Goal: Book appointment/travel/reservation

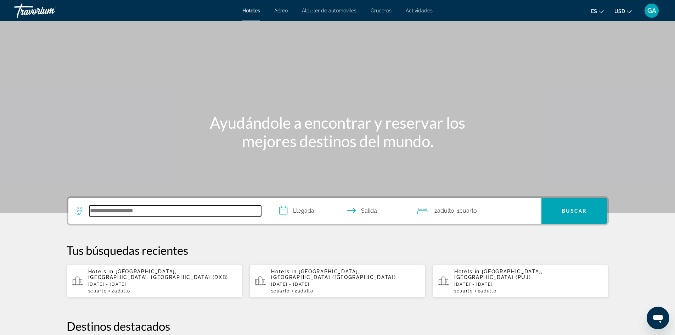
click at [101, 213] on input "Search hotel destination" at bounding box center [175, 210] width 172 height 11
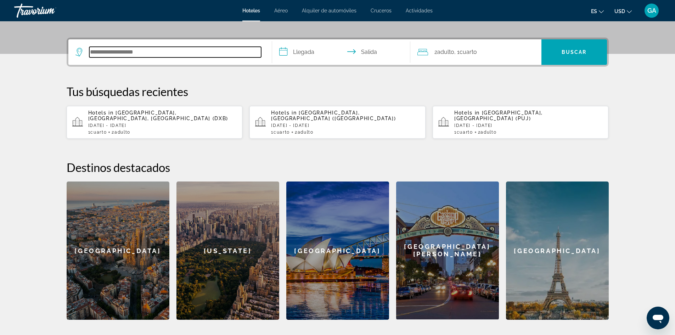
scroll to position [173, 0]
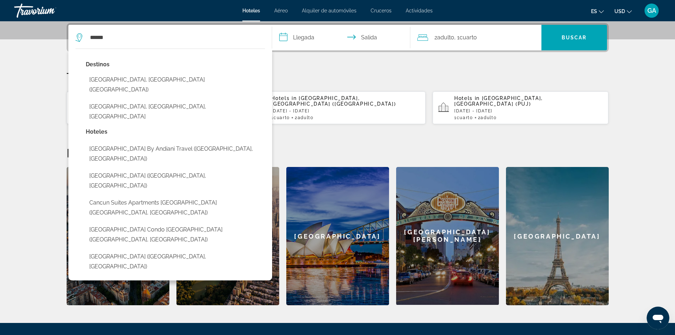
click at [118, 76] on button "[GEOGRAPHIC_DATA], [GEOGRAPHIC_DATA] ([GEOGRAPHIC_DATA])" at bounding box center [175, 84] width 179 height 23
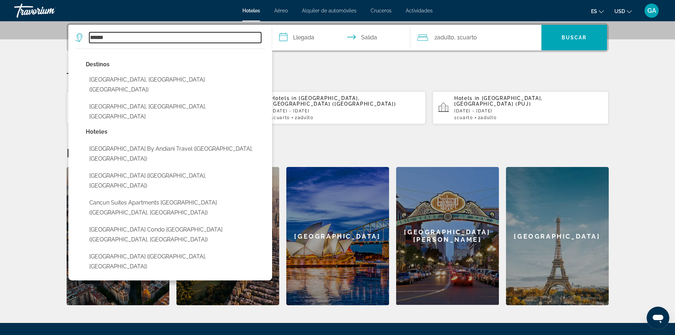
type input "**********"
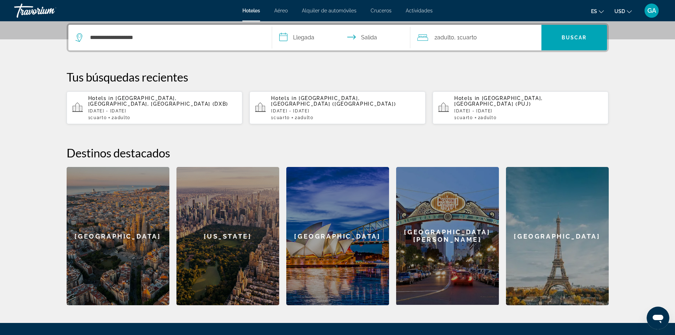
click at [306, 39] on input "**********" at bounding box center [342, 39] width 141 height 28
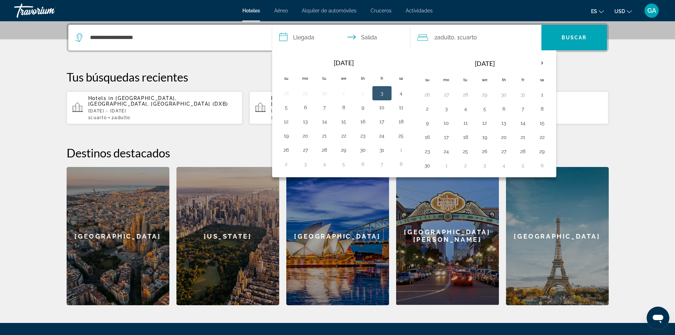
drag, startPoint x: 645, startPoint y: 68, endPoint x: 627, endPoint y: 65, distance: 17.7
click at [644, 68] on section "**********" at bounding box center [337, 66] width 675 height 478
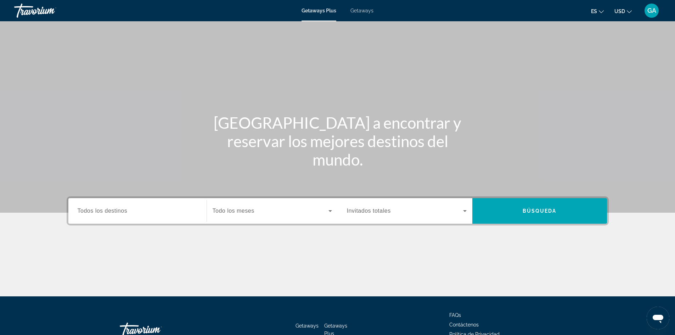
click at [106, 214] on label "Destination Todos los destinos" at bounding box center [103, 211] width 50 height 6
click at [106, 214] on input "Destination Todos los destinos" at bounding box center [138, 211] width 120 height 8
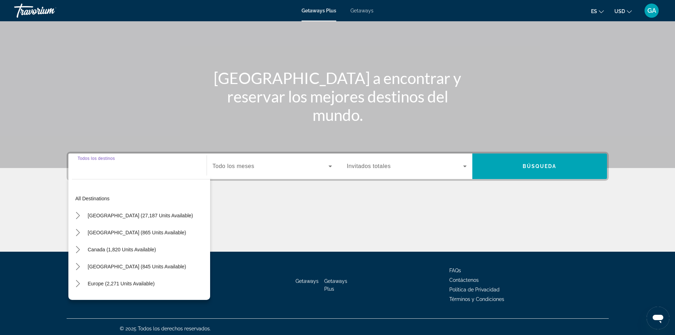
scroll to position [48, 0]
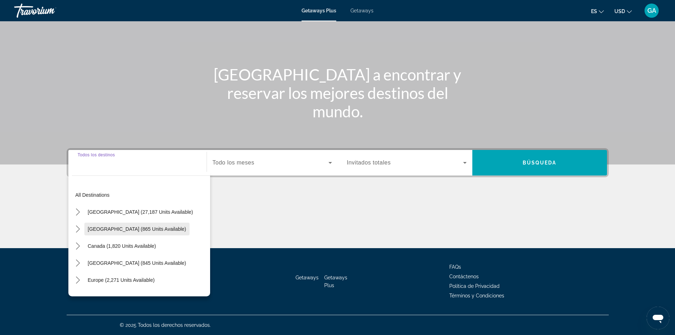
click at [107, 228] on span "Mexico (865 units available)" at bounding box center [137, 229] width 98 height 6
type input "**********"
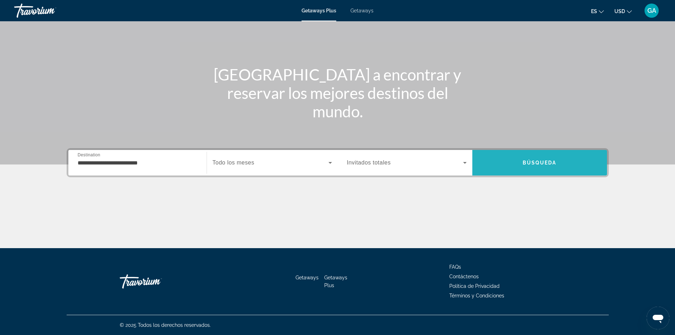
click at [508, 155] on span "Search" at bounding box center [539, 162] width 135 height 17
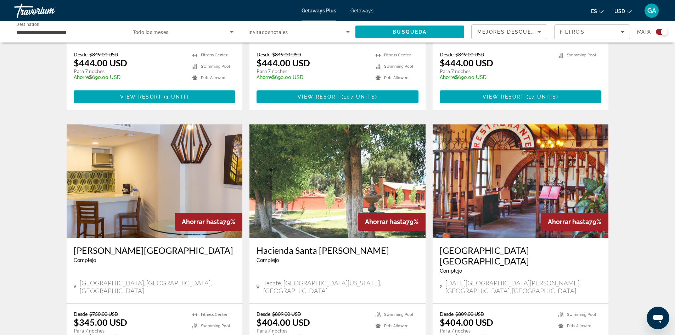
scroll to position [956, 0]
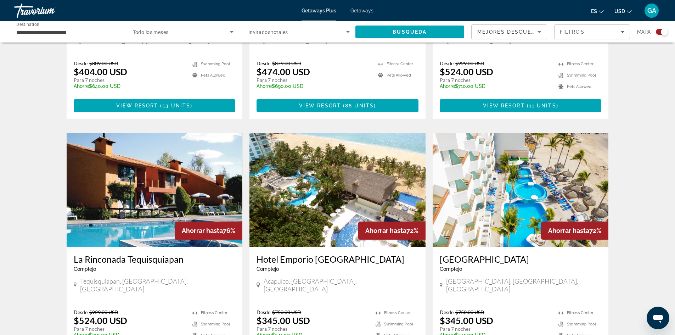
scroll to position [425, 0]
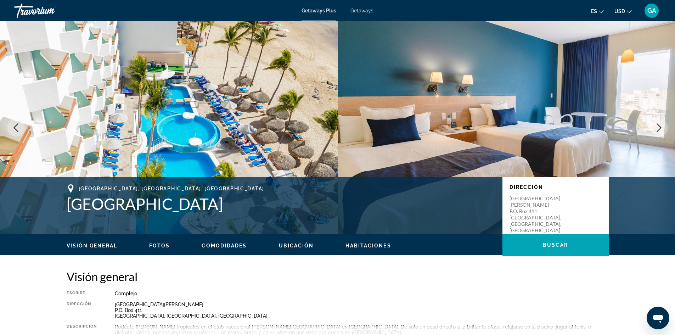
click at [657, 128] on icon "Next image" at bounding box center [658, 127] width 8 height 8
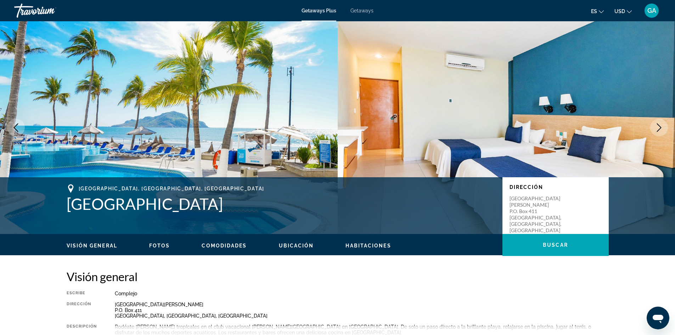
click at [659, 127] on icon "Next image" at bounding box center [658, 127] width 8 height 8
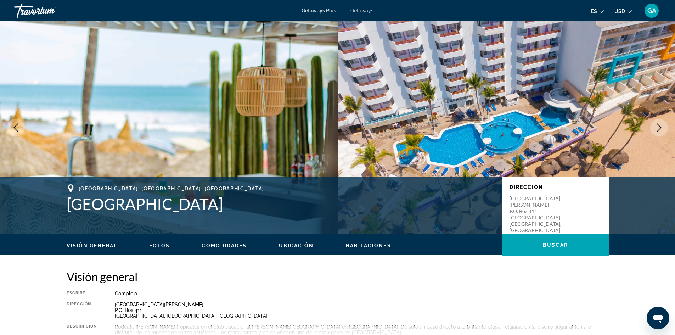
click at [659, 126] on icon "Next image" at bounding box center [658, 127] width 8 height 8
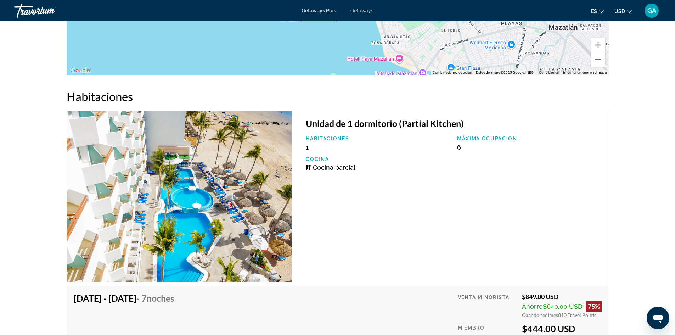
scroll to position [1153, 0]
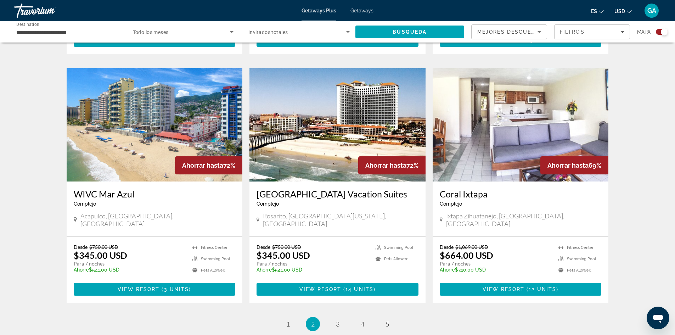
scroll to position [992, 0]
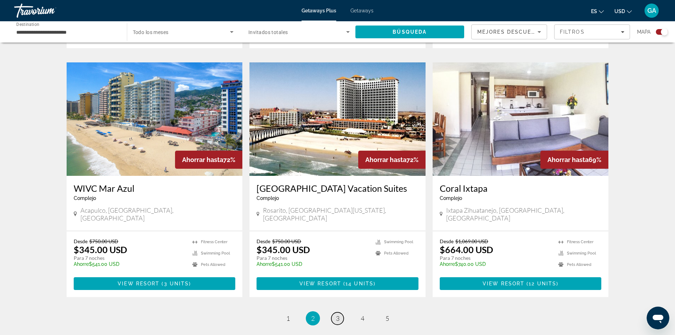
click at [334, 312] on link "page 3" at bounding box center [337, 318] width 12 height 12
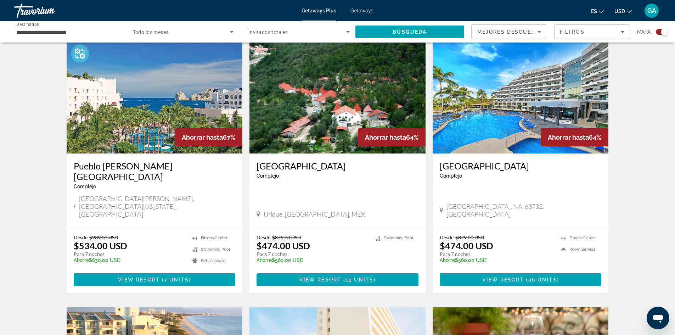
scroll to position [248, 0]
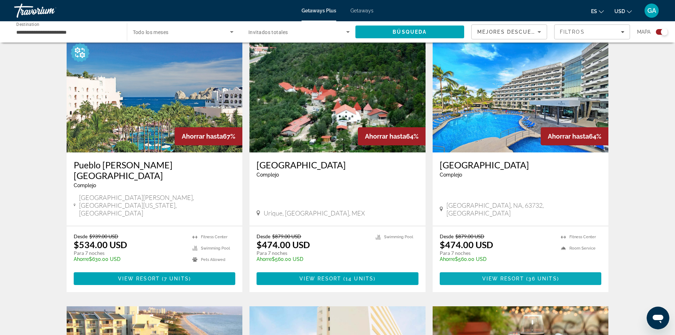
click at [532, 276] on span "36 units" at bounding box center [542, 279] width 29 height 6
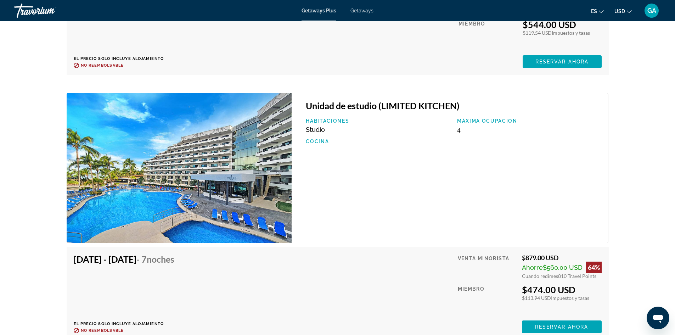
scroll to position [1383, 0]
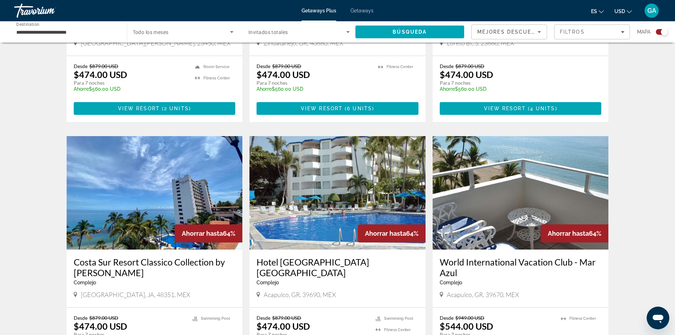
scroll to position [956, 0]
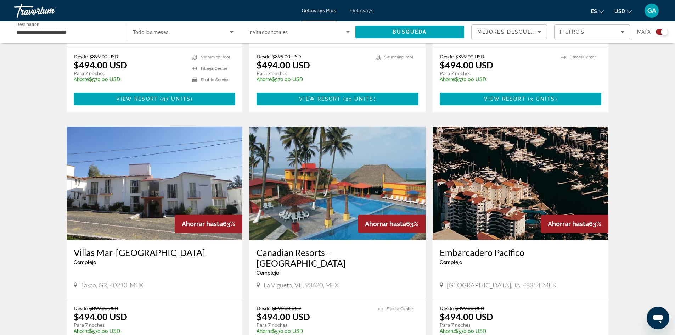
scroll to position [992, 0]
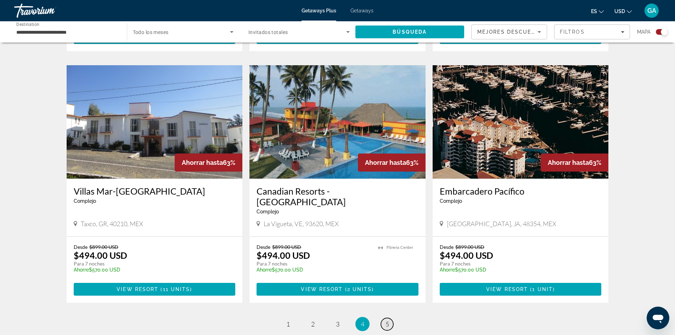
click at [388, 320] on span "5" at bounding box center [387, 324] width 4 height 8
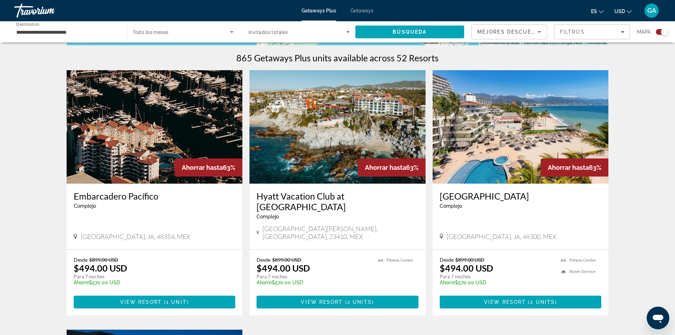
scroll to position [212, 0]
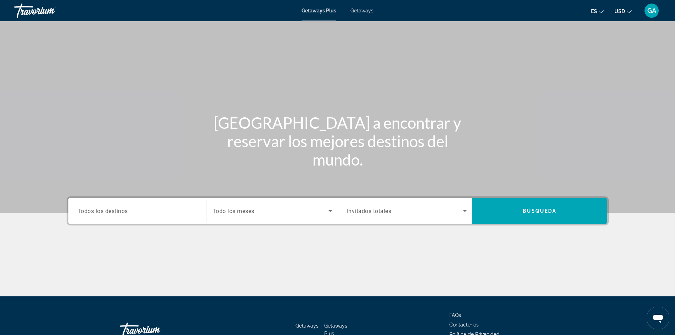
click at [120, 212] on span "Todos los destinos" at bounding box center [103, 210] width 50 height 7
click at [120, 212] on input "Destination Todos los destinos" at bounding box center [138, 211] width 120 height 8
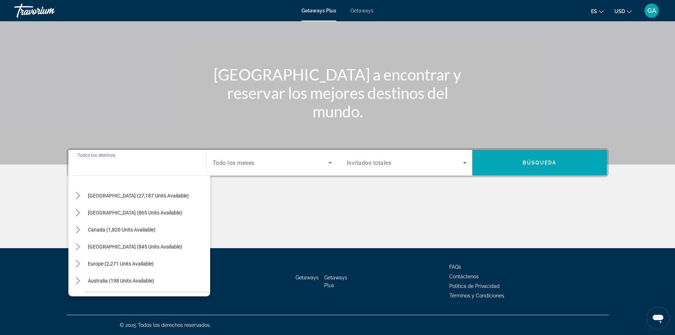
scroll to position [8, 0]
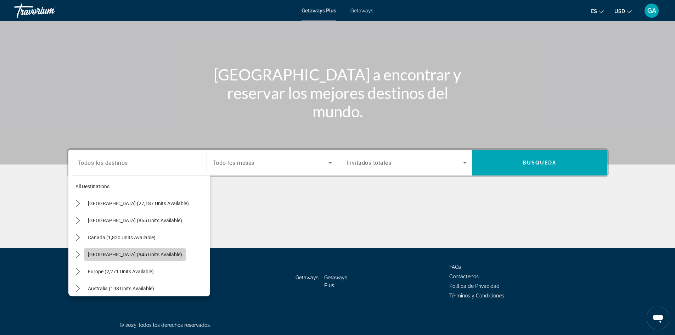
click at [104, 255] on span "Caribbean & Atlantic Islands (845 units available)" at bounding box center [135, 254] width 94 height 6
type input "**********"
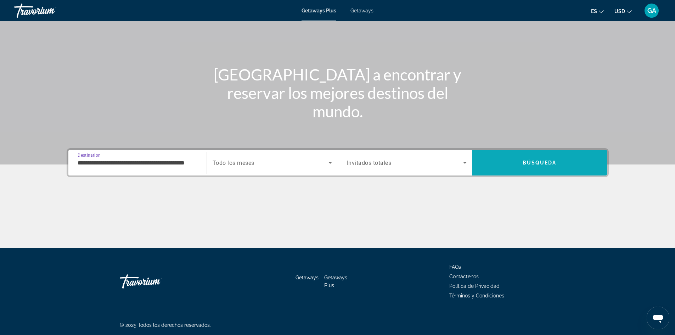
click at [517, 168] on span "Search" at bounding box center [539, 162] width 135 height 17
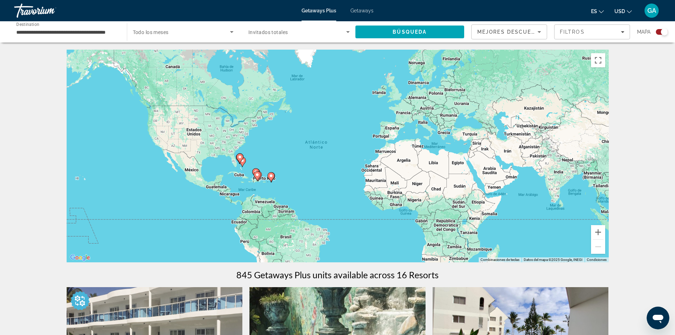
click at [271, 182] on div "Para activar la función de arrastrar con el teclado, presiona Alt + Intro. Una …" at bounding box center [338, 156] width 542 height 212
click at [269, 182] on div "Para activar la función de arrastrar con el teclado, presiona Alt + Intro. Una …" at bounding box center [338, 156] width 542 height 212
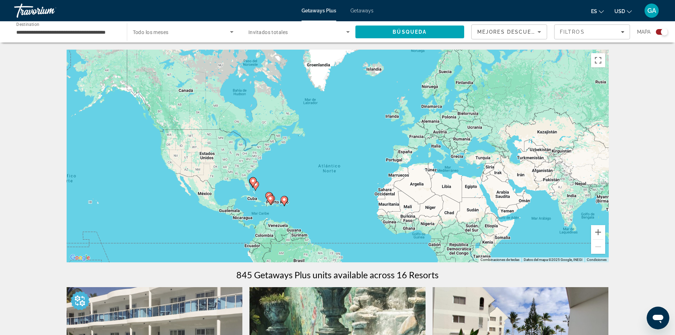
drag, startPoint x: 246, startPoint y: 194, endPoint x: 284, endPoint y: 206, distance: 39.3
click at [284, 206] on div "Para navegar, presiona las teclas de flecha. Para activar la función de arrastr…" at bounding box center [338, 156] width 542 height 212
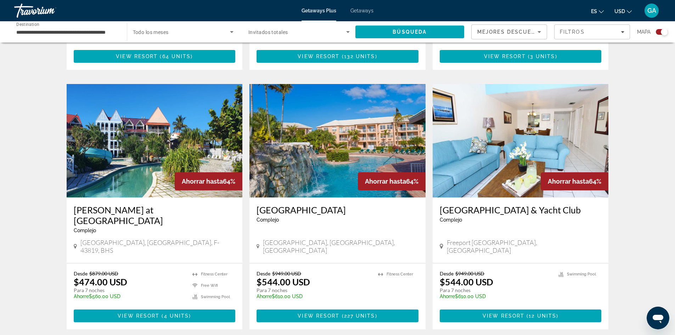
scroll to position [956, 0]
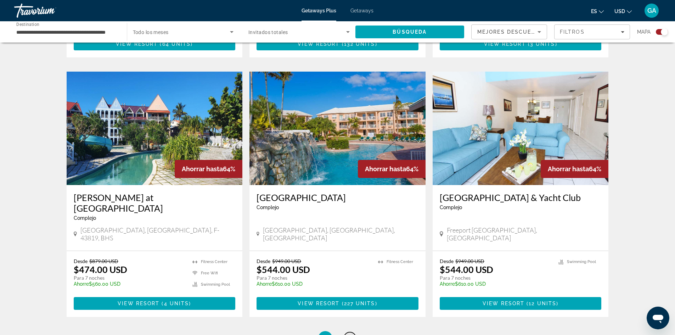
click at [348, 332] on link "page 2" at bounding box center [350, 338] width 12 height 12
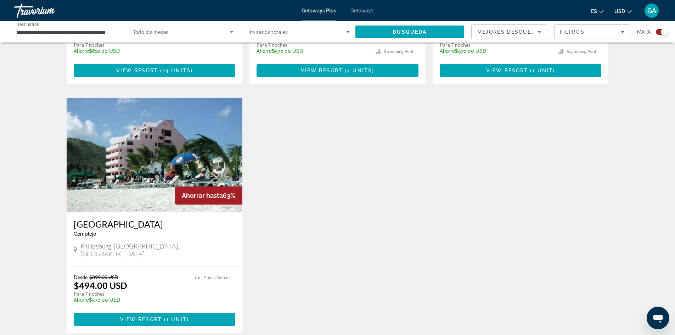
scroll to position [460, 0]
